Goal: Navigation & Orientation: Find specific page/section

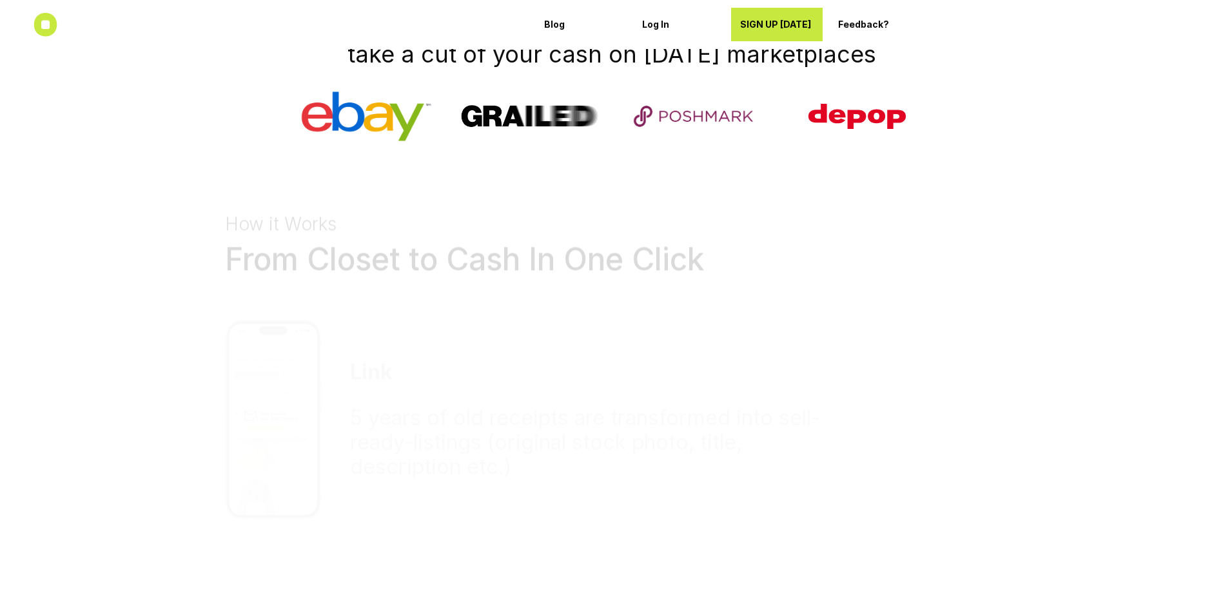
scroll to position [746, 0]
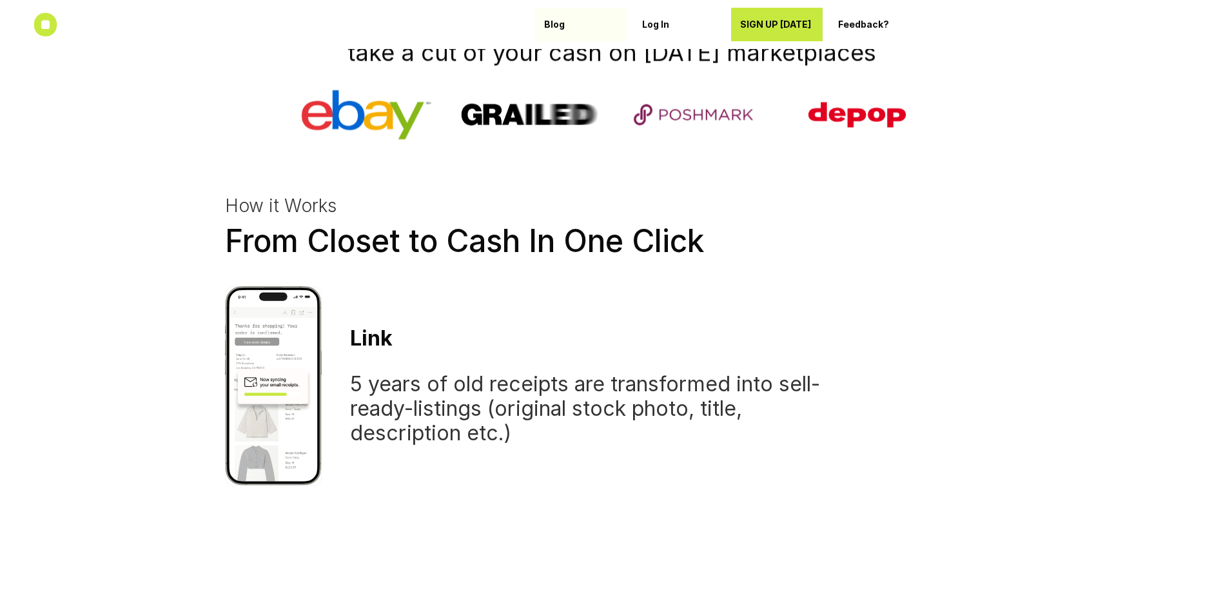
click at [564, 31] on div "Blog" at bounding box center [581, 24] width 74 height 21
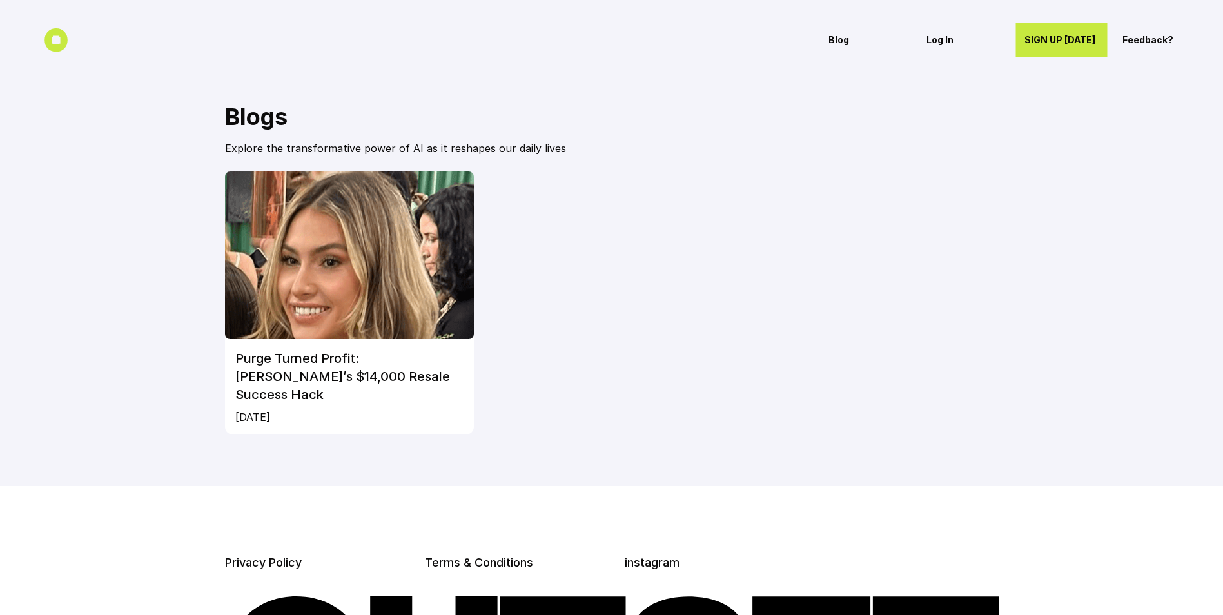
click at [325, 321] on img at bounding box center [350, 256] width 250 height 168
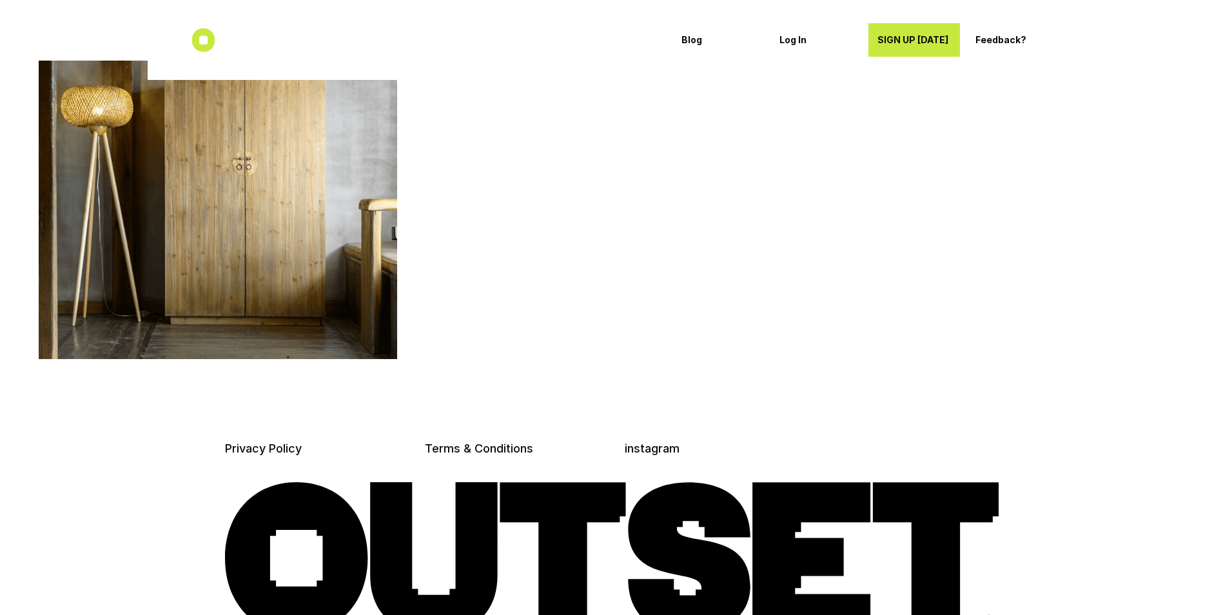
scroll to position [2915, 0]
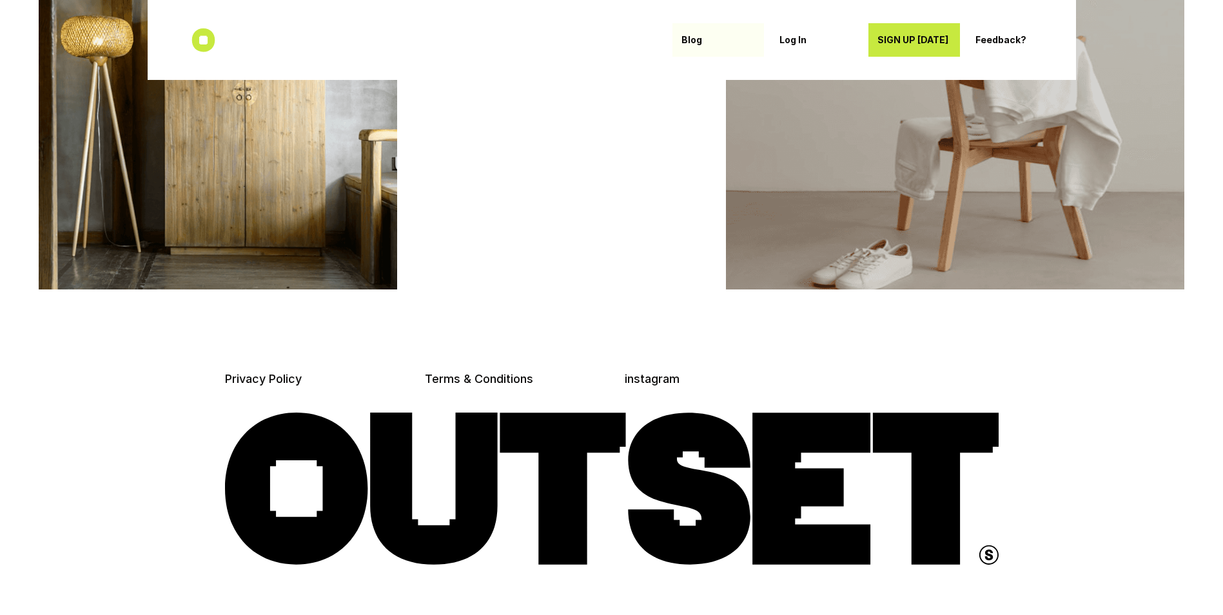
click at [687, 35] on p "Blog" at bounding box center [719, 40] width 74 height 11
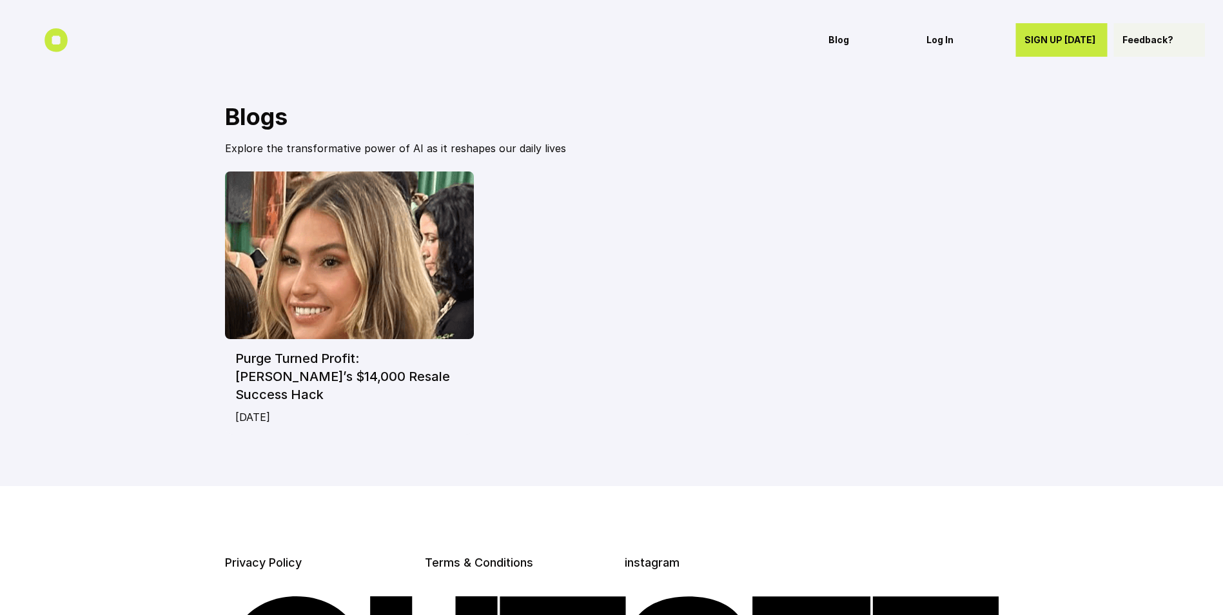
click at [1144, 37] on p "Feedback?" at bounding box center [1160, 40] width 74 height 11
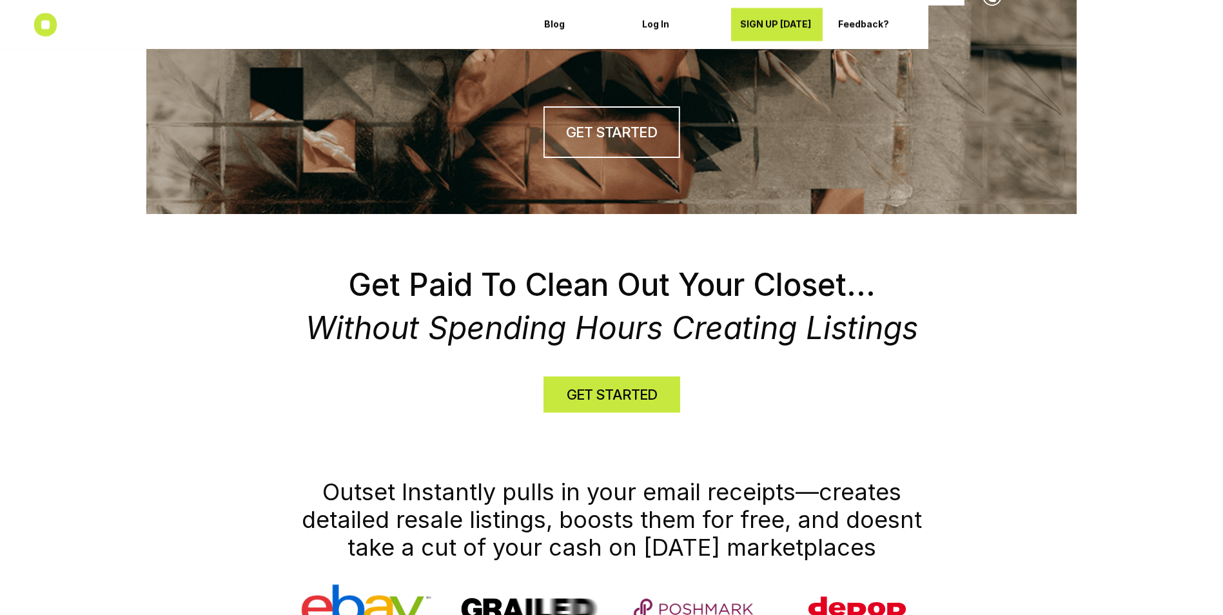
scroll to position [90, 0]
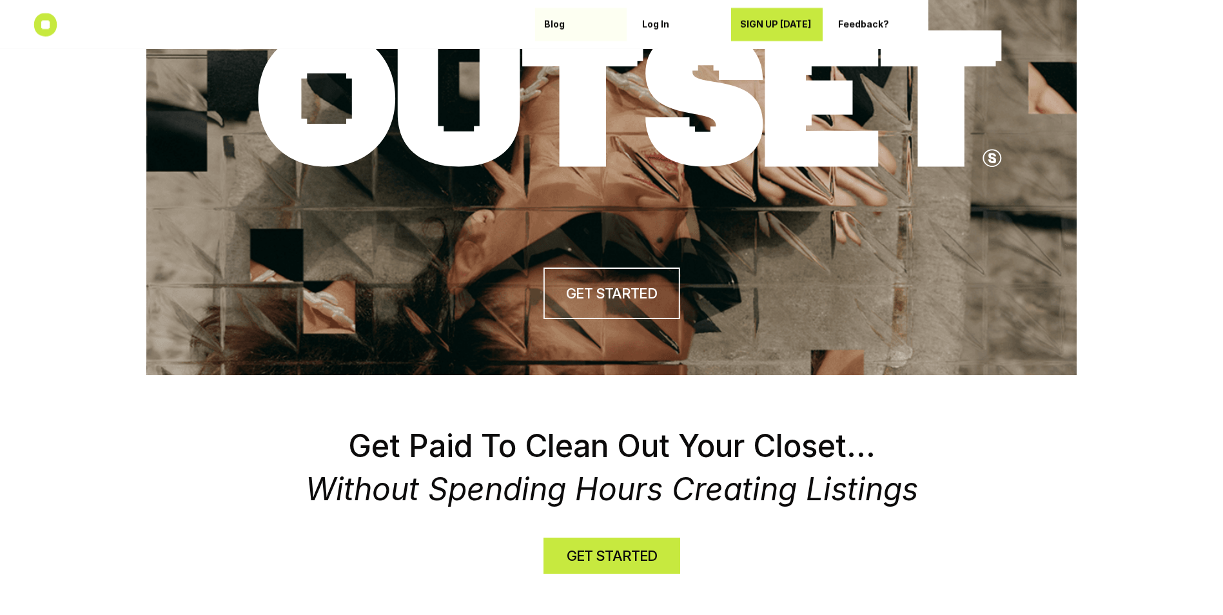
click at [560, 19] on p "Blog" at bounding box center [581, 24] width 74 height 11
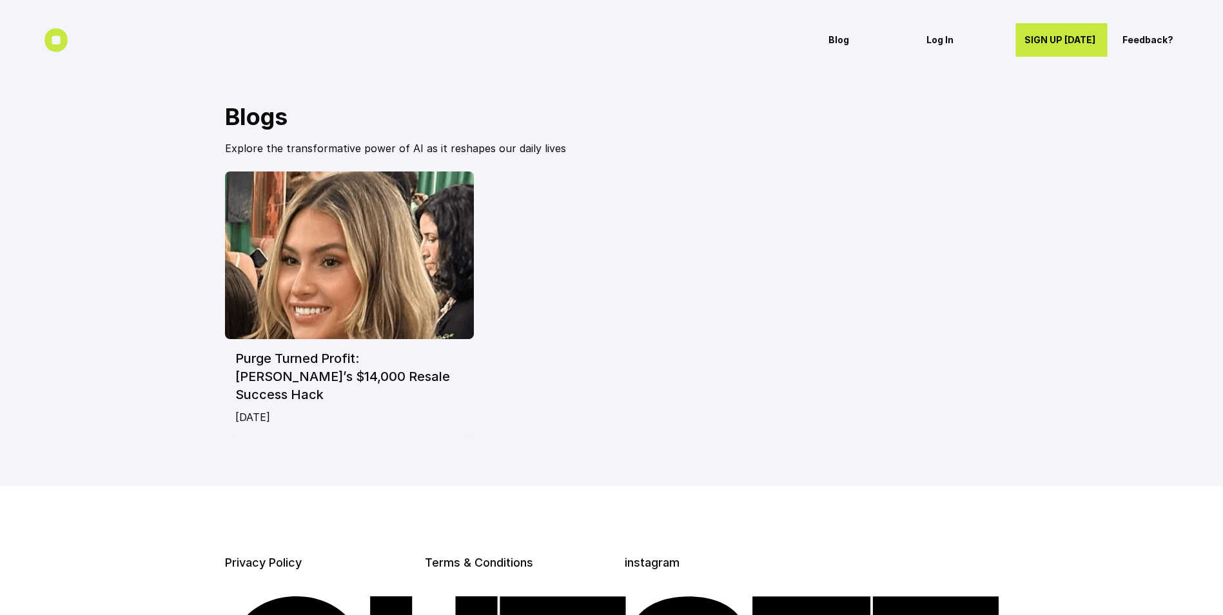
scroll to position [184, 0]
